Goal: Use online tool/utility: Utilize a website feature to perform a specific function

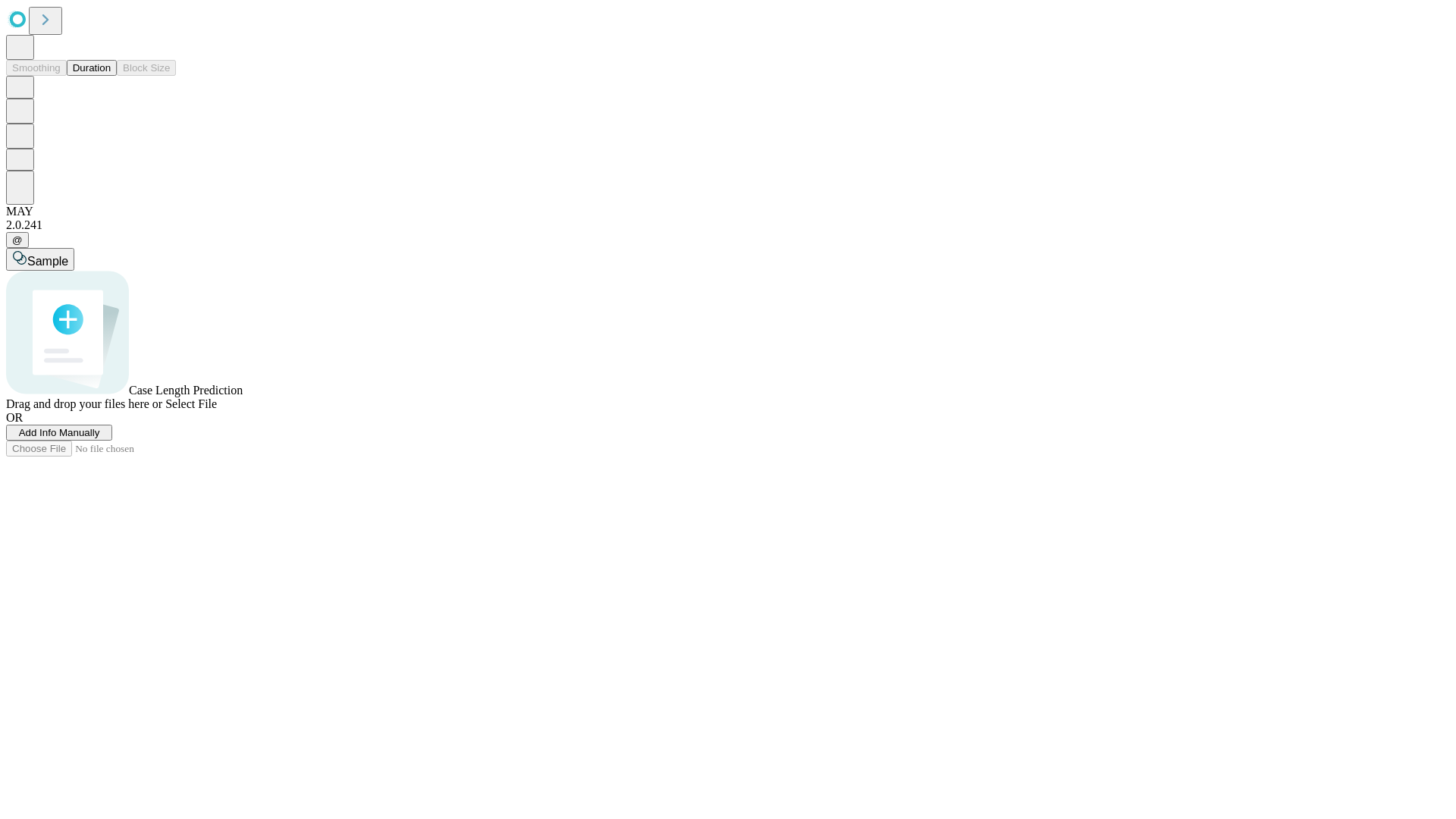
click at [111, 76] on button "Duration" at bounding box center [91, 67] width 50 height 16
click at [100, 438] on span "Add Info Manually" at bounding box center [59, 432] width 81 height 11
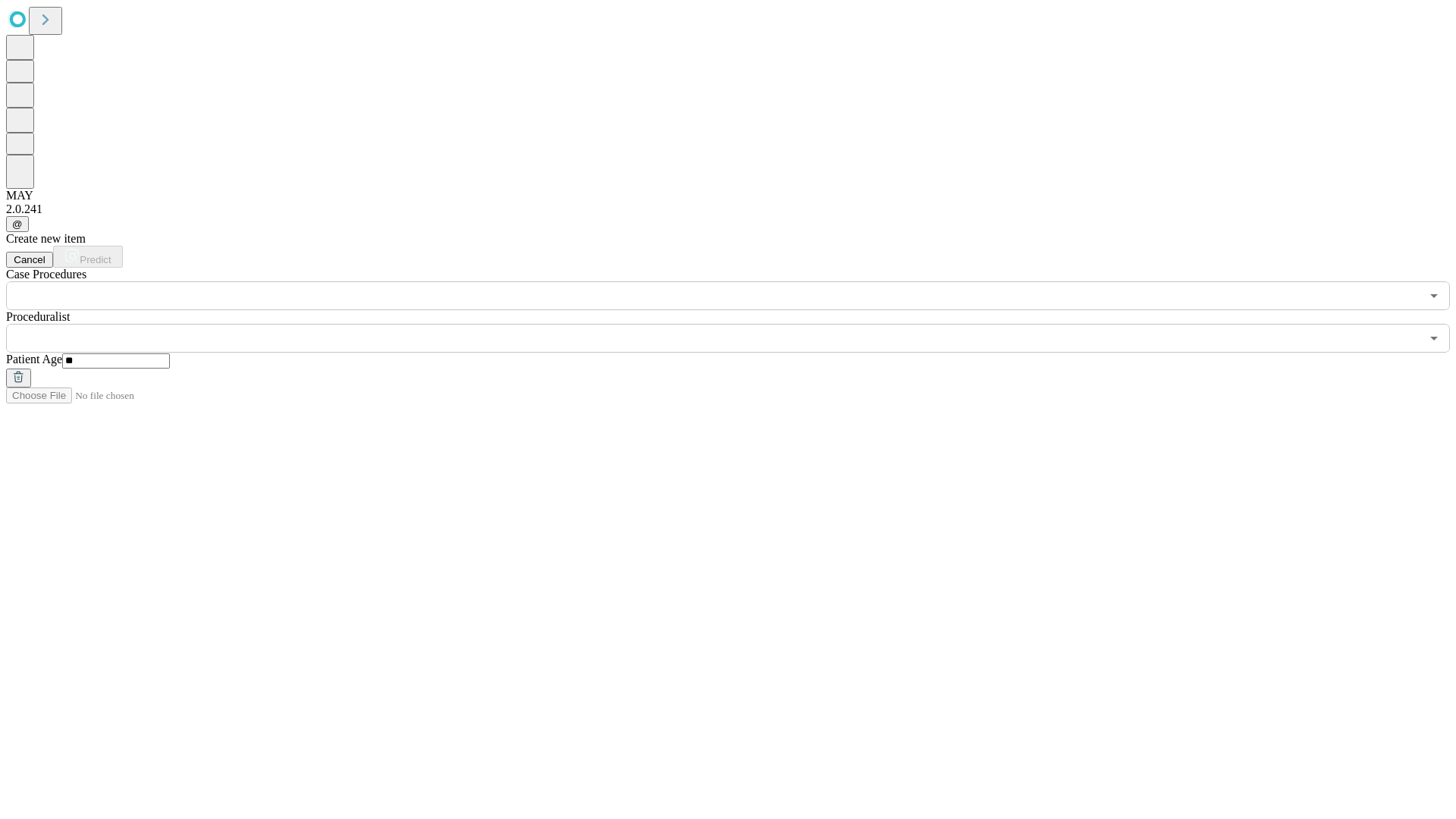
type input "**"
click at [738, 324] on input "text" at bounding box center [713, 338] width 1414 height 29
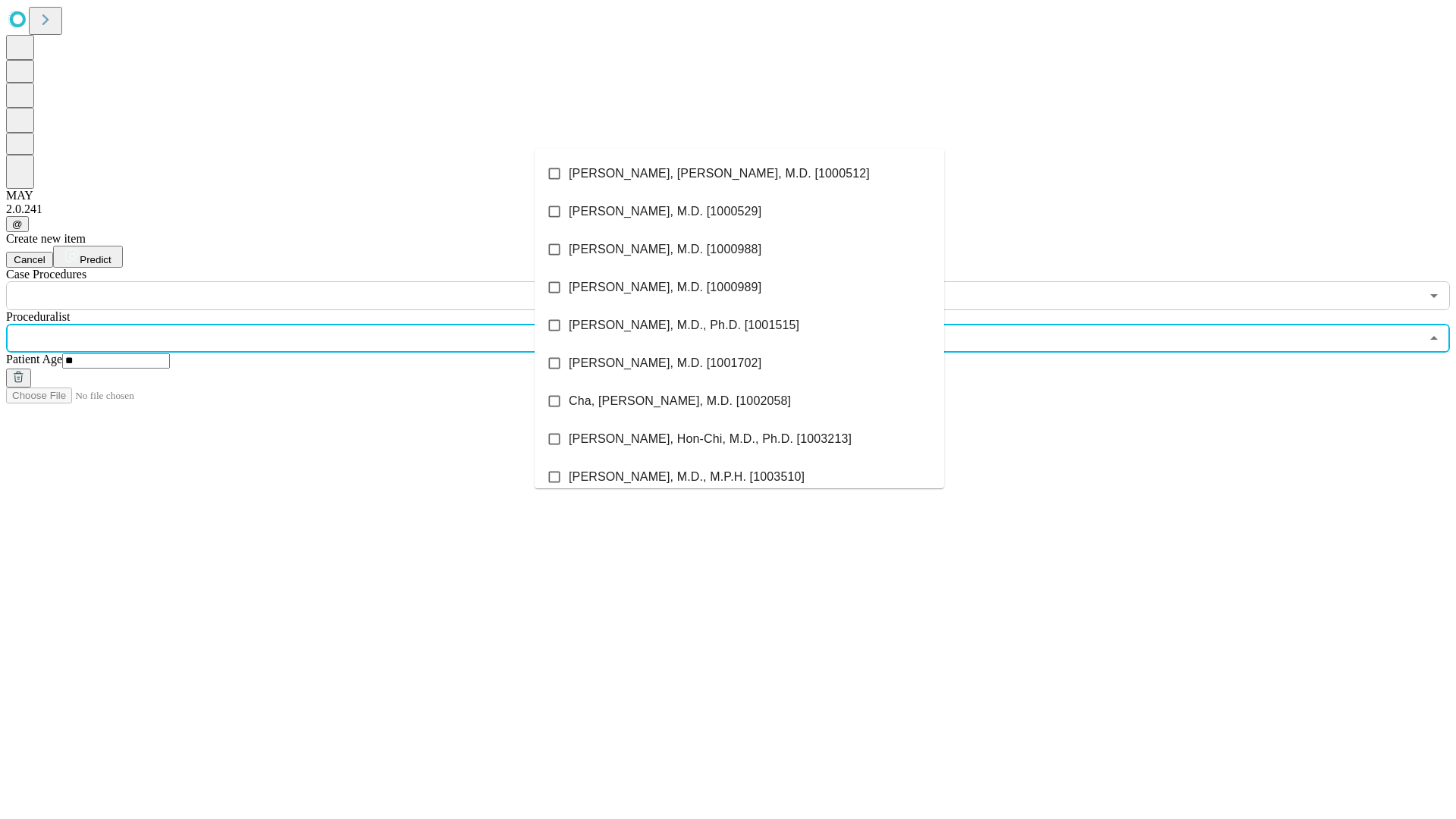
click at [739, 173] on li "[PERSON_NAME], [PERSON_NAME], M.D. [1000512]" at bounding box center [739, 173] width 409 height 38
click at [318, 282] on input "text" at bounding box center [713, 296] width 1414 height 29
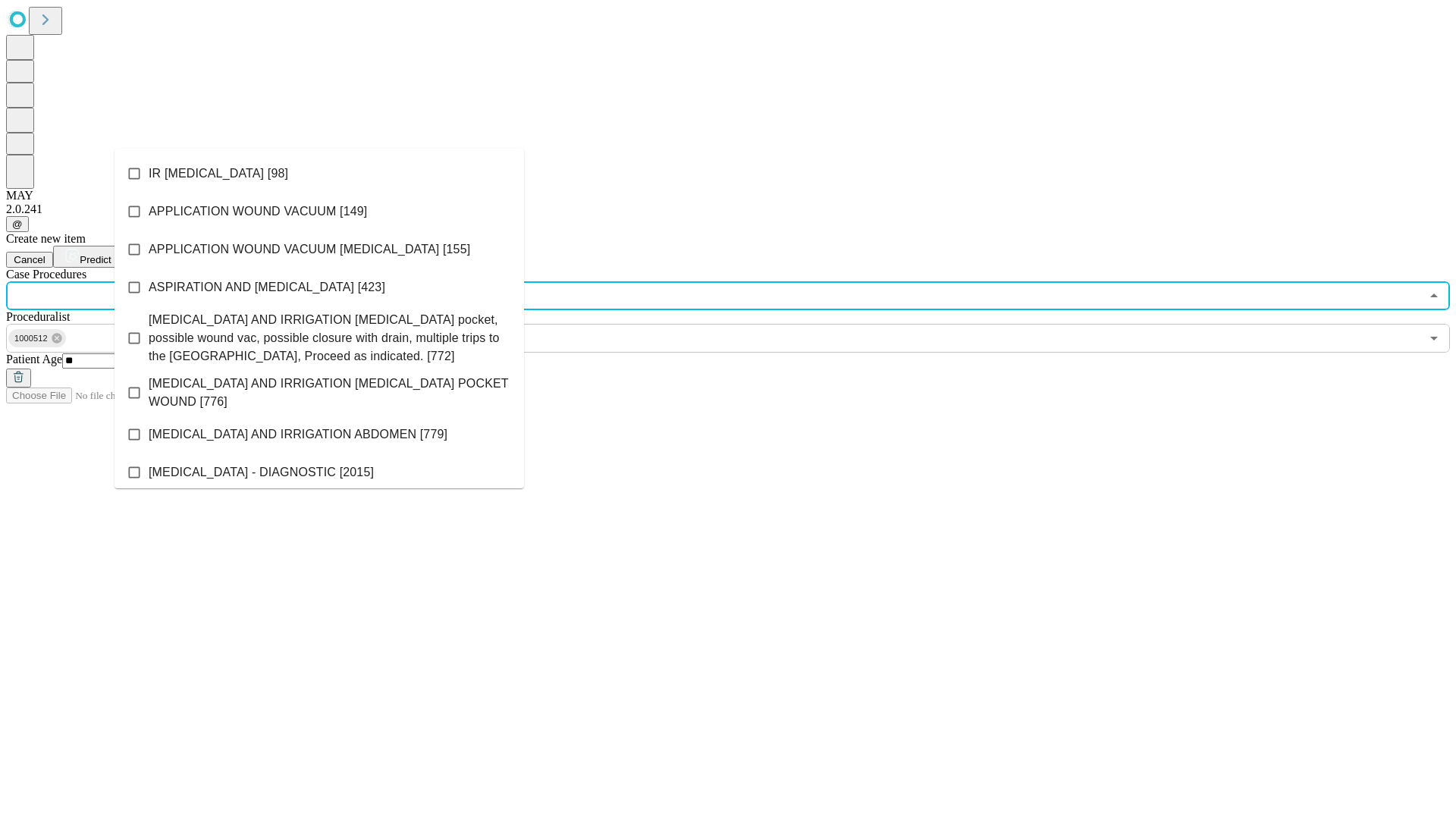
click at [319, 173] on li "IR [MEDICAL_DATA] [98]" at bounding box center [319, 173] width 409 height 38
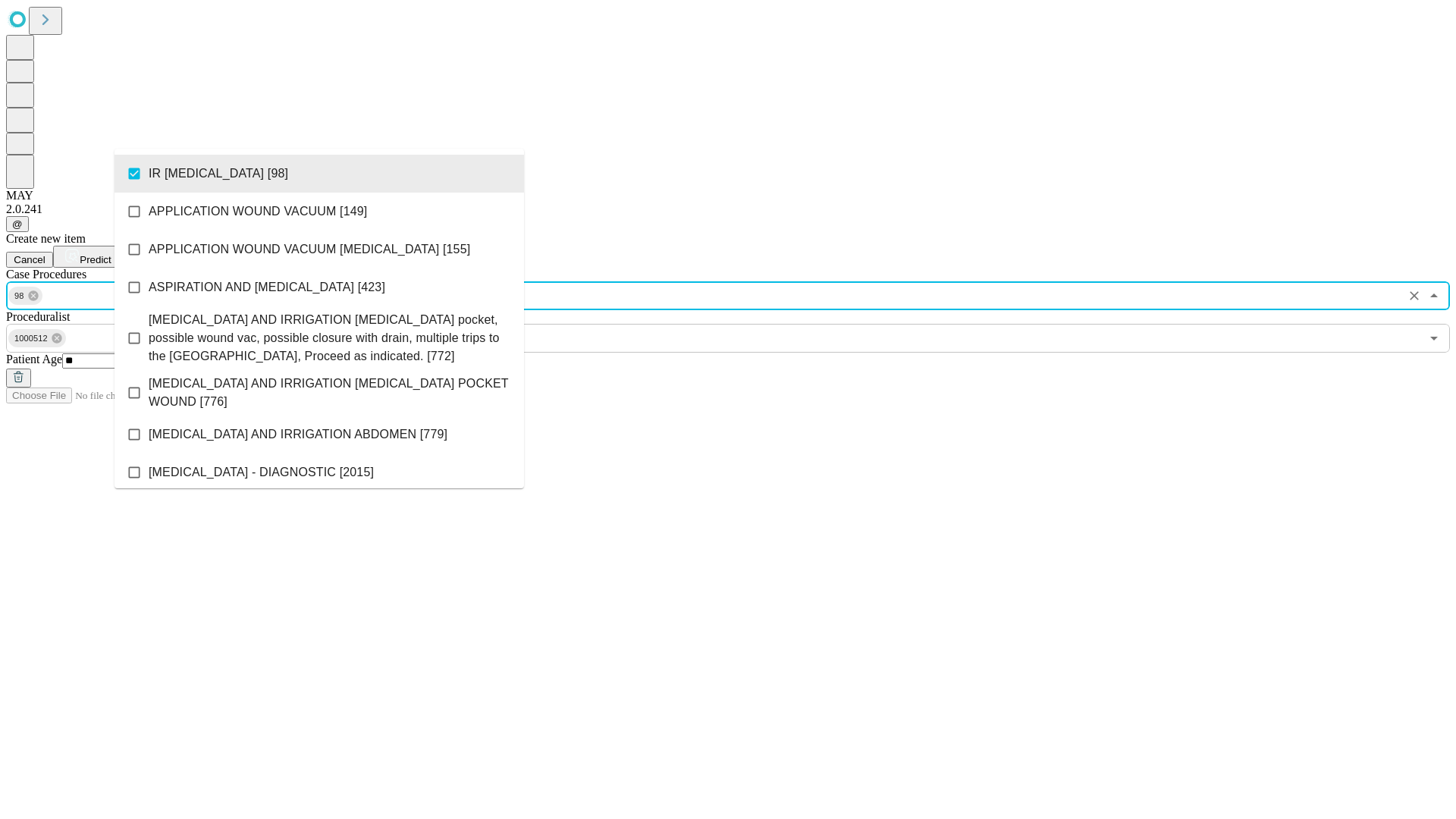
click at [111, 254] on span "Predict" at bounding box center [95, 259] width 31 height 11
